Goal: Information Seeking & Learning: Learn about a topic

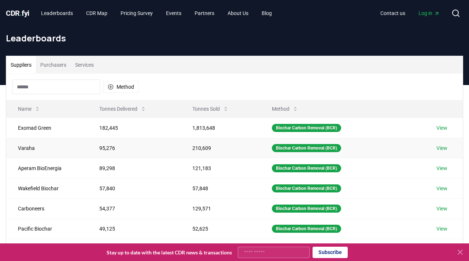
click at [446, 148] on link "View" at bounding box center [442, 147] width 11 height 7
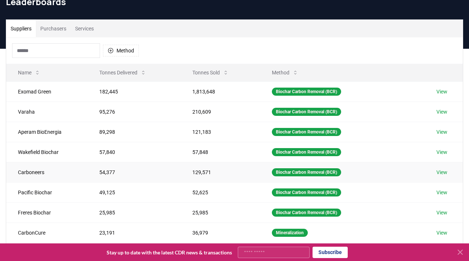
scroll to position [49, 0]
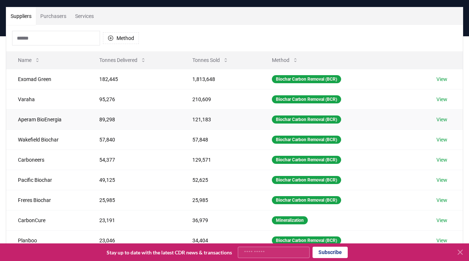
click at [198, 118] on td "121,183" at bounding box center [220, 119] width 79 height 20
click at [109, 79] on td "182,445" at bounding box center [134, 79] width 93 height 20
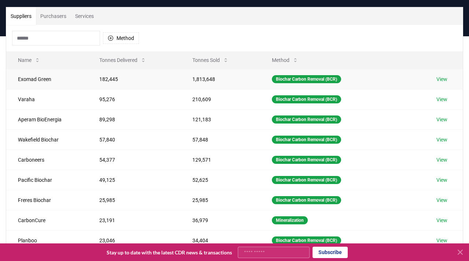
click at [269, 81] on td "Biochar Carbon Removal (BCR)" at bounding box center [342, 79] width 165 height 20
drag, startPoint x: 269, startPoint y: 81, endPoint x: 334, endPoint y: 84, distance: 65.0
click at [334, 83] on td "Biochar Carbon Removal (BCR)" at bounding box center [342, 79] width 165 height 20
